Goal: Register for event/course

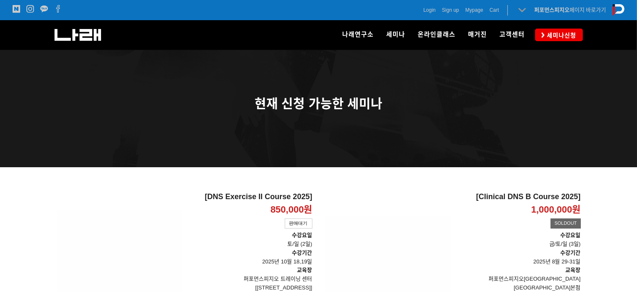
click at [522, 9] on icon at bounding box center [523, 10] width 12 height 12
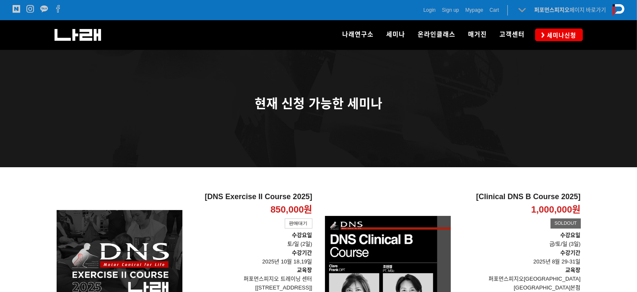
click at [522, 9] on icon at bounding box center [523, 10] width 12 height 12
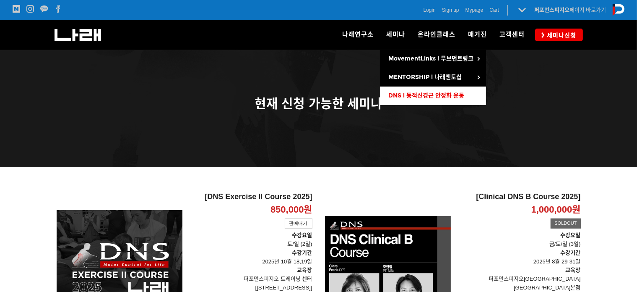
click at [407, 94] on span "DNS l 동적신경근 안정화 운동" at bounding box center [427, 95] width 76 height 7
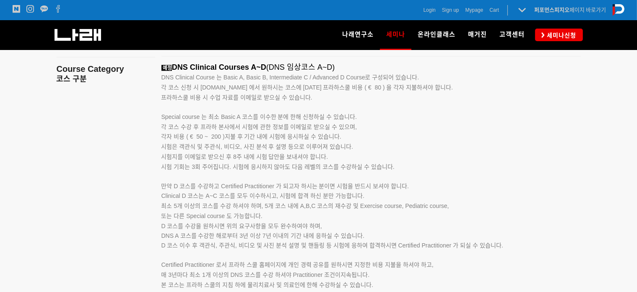
scroll to position [1489, 0]
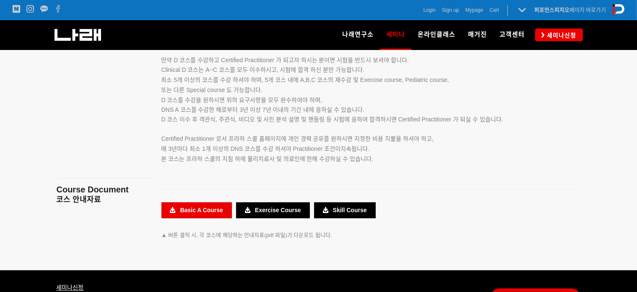
click at [209, 209] on link "Basic A Course" at bounding box center [197, 210] width 71 height 16
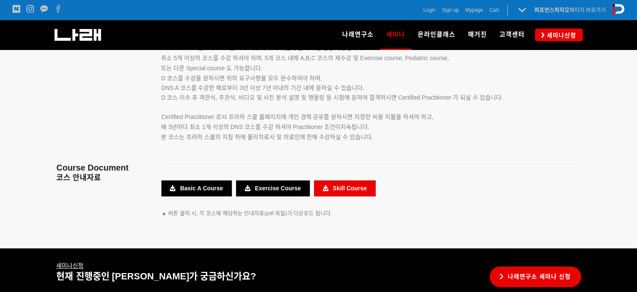
scroll to position [1606, 0]
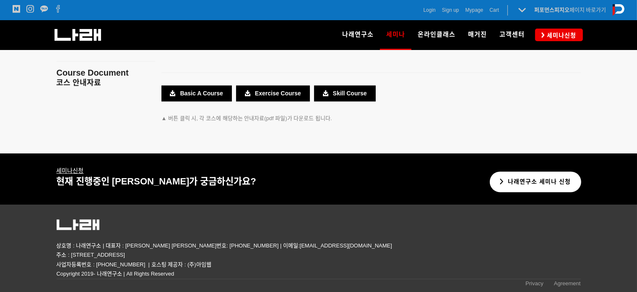
click at [554, 183] on link "나래연구소 세미나 신청" at bounding box center [536, 181] width 92 height 21
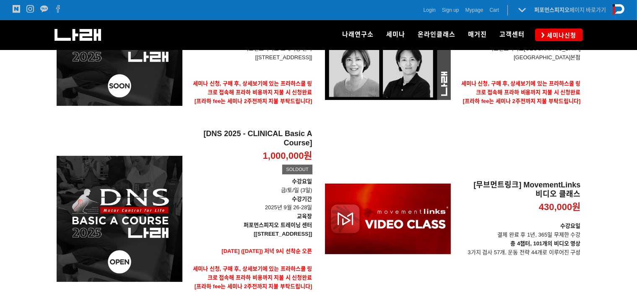
scroll to position [272, 0]
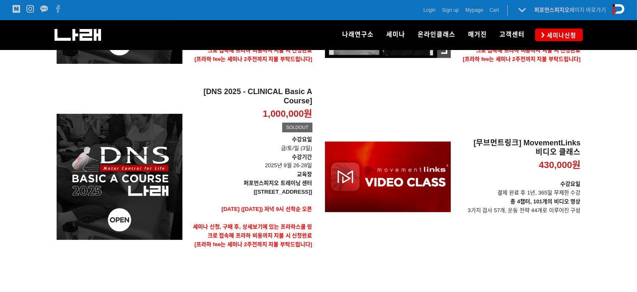
drag, startPoint x: 324, startPoint y: 112, endPoint x: 263, endPoint y: 110, distance: 60.9
click at [263, 110] on div "[DNS Exercise II Course 2025] 850,000원 TIME SALE 판매대기 [DNS Exercise II Course 2…" at bounding box center [318, 96] width 537 height 352
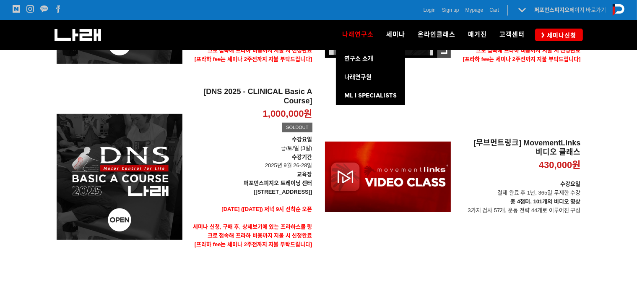
copy div "1,000,000원 TIME SALE SOLDOUT 수강요일 금/토/일 (3일) 수강기간 2025년 9월 26-28일 교육장 퍼포먼스피지오 트…"
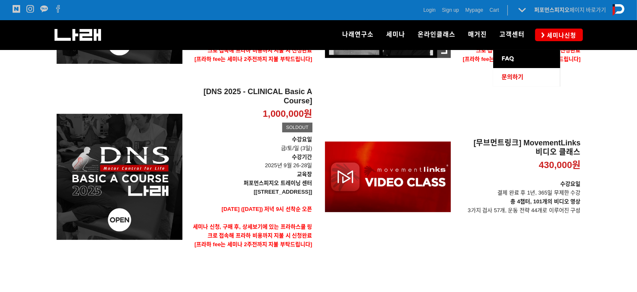
click at [532, 70] on link "문의하기" at bounding box center [527, 77] width 67 height 18
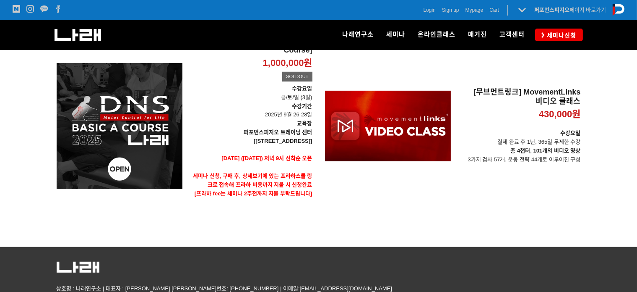
scroll to position [281, 0]
